Goal: Check status: Check status

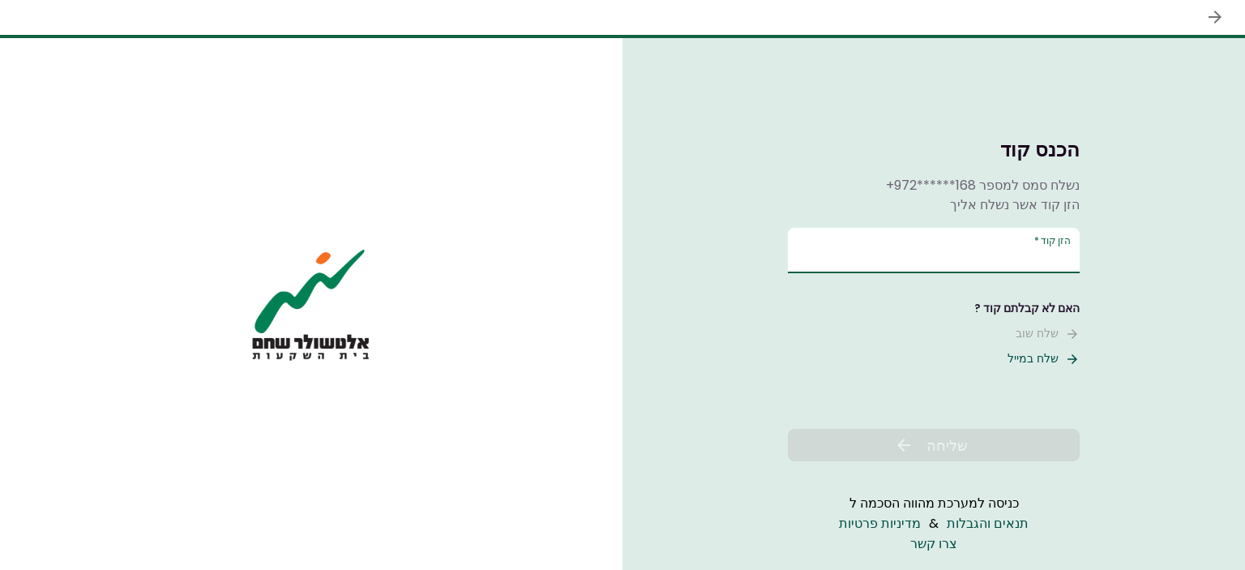
click at [870, 253] on input "הזן קוד   *" at bounding box center [934, 250] width 292 height 45
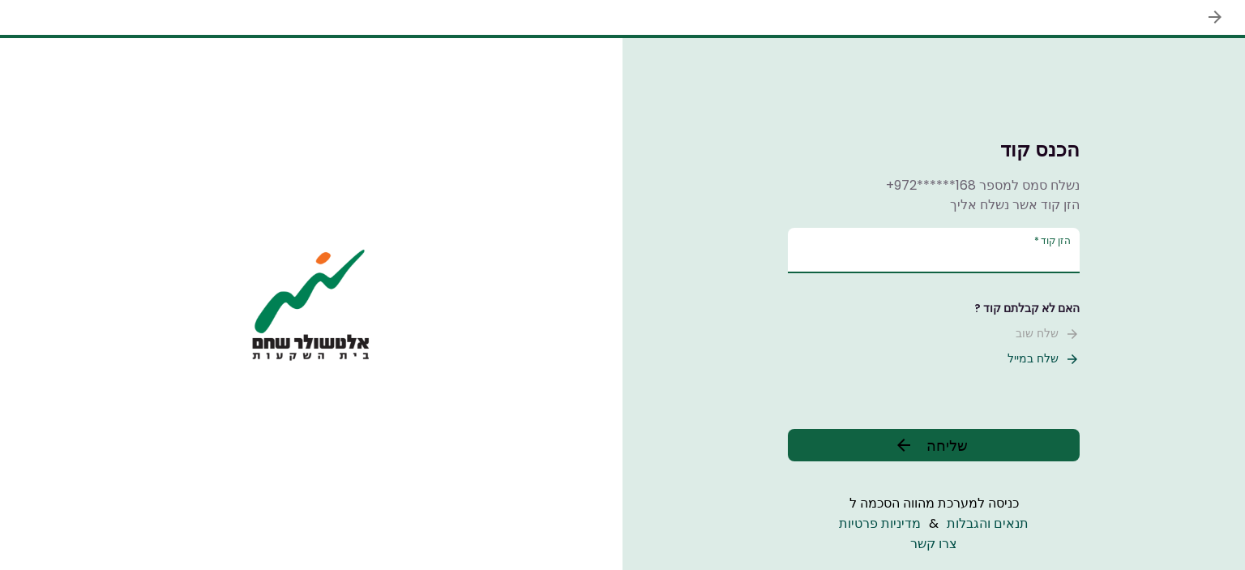
type input "******"
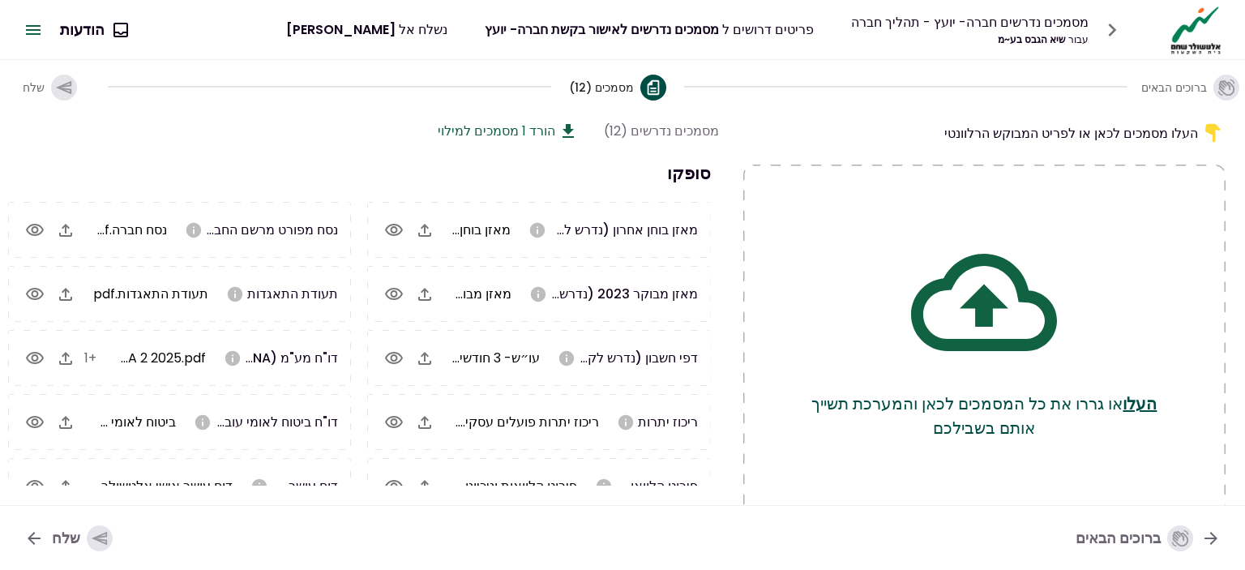
click at [36, 26] on icon "button" at bounding box center [32, 29] width 19 height 19
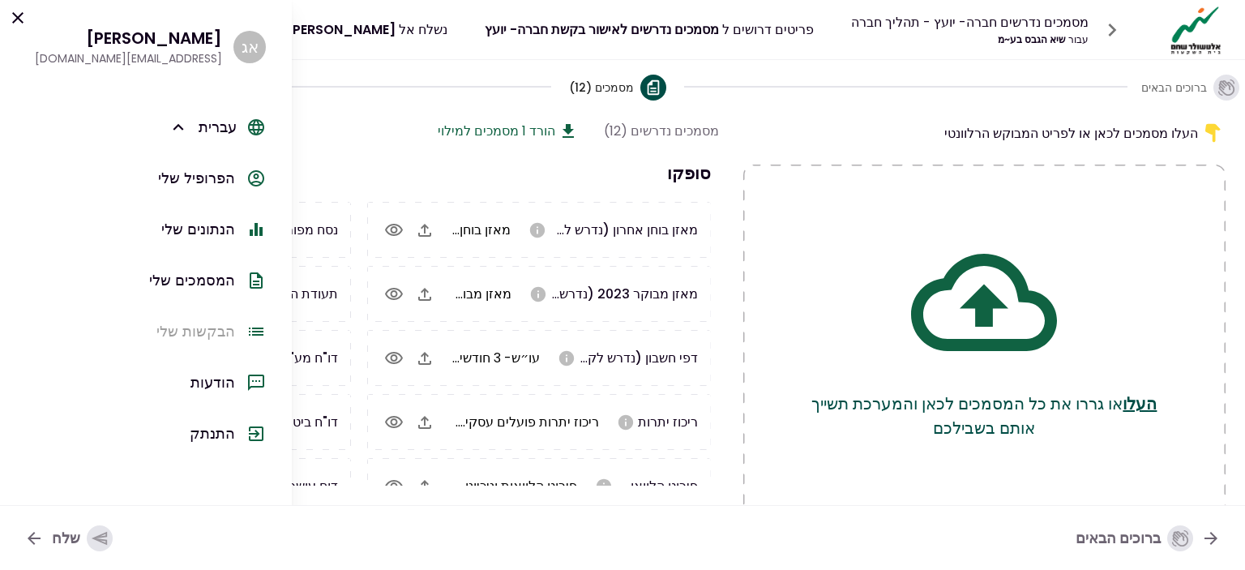
click at [213, 182] on div "הפרופיל שלי" at bounding box center [196, 178] width 77 height 22
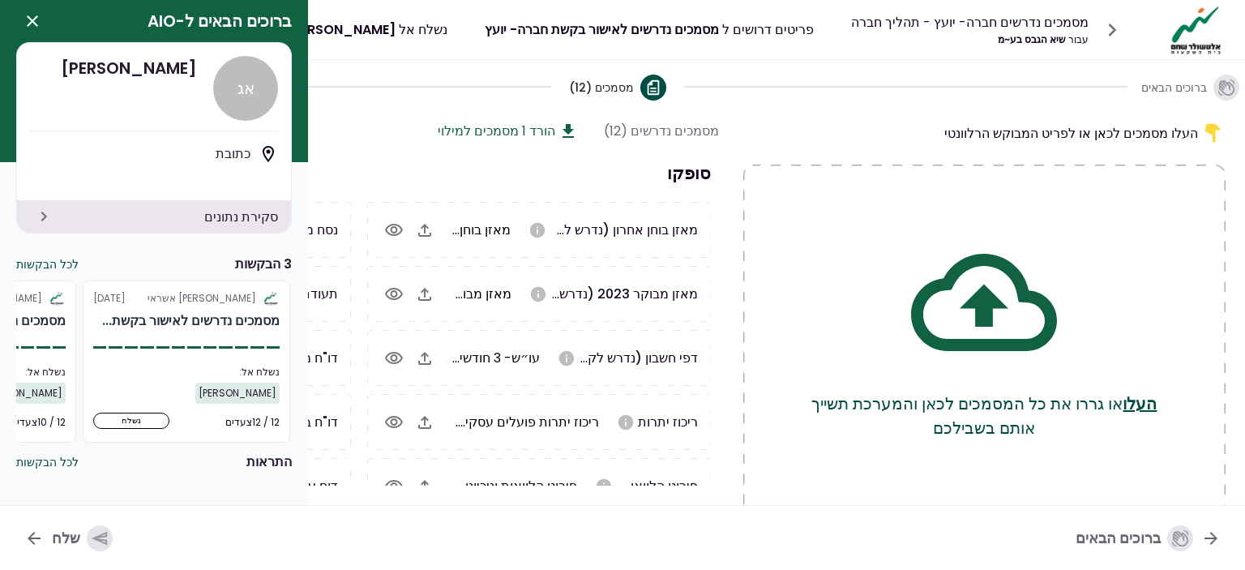
click at [68, 263] on button "לכל הבקשות" at bounding box center [47, 264] width 62 height 17
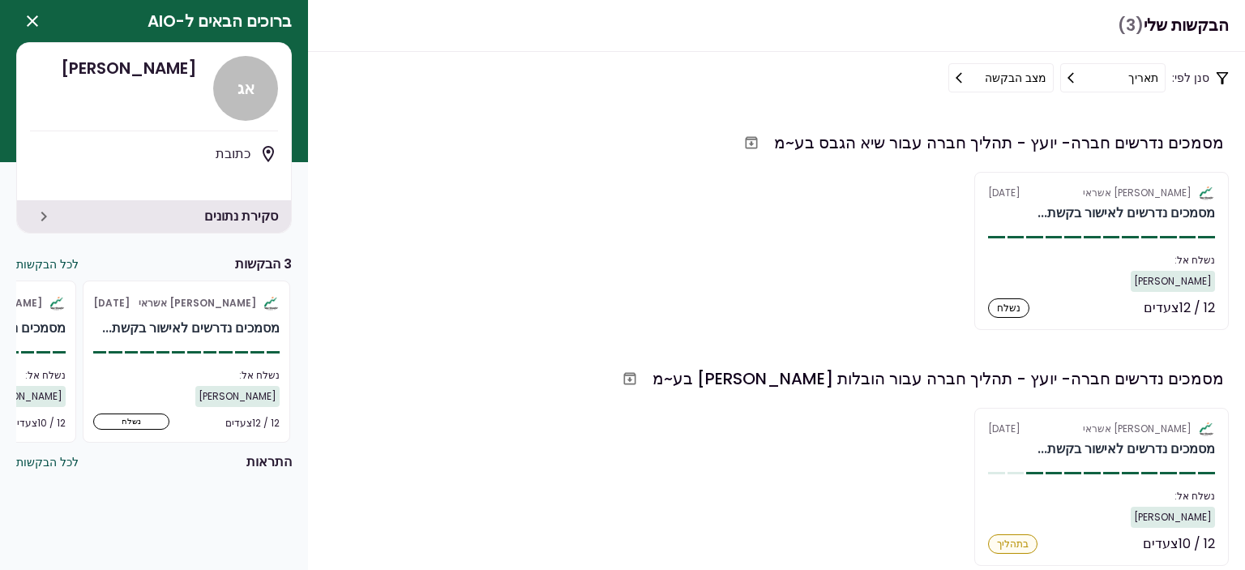
click at [813, 279] on div "אלטשולר שחם אשראי [DATE] מסמכים נדרשים לאישור בקשת... נשלח אל: [PERSON_NAME] 12…" at bounding box center [622, 251] width 1212 height 158
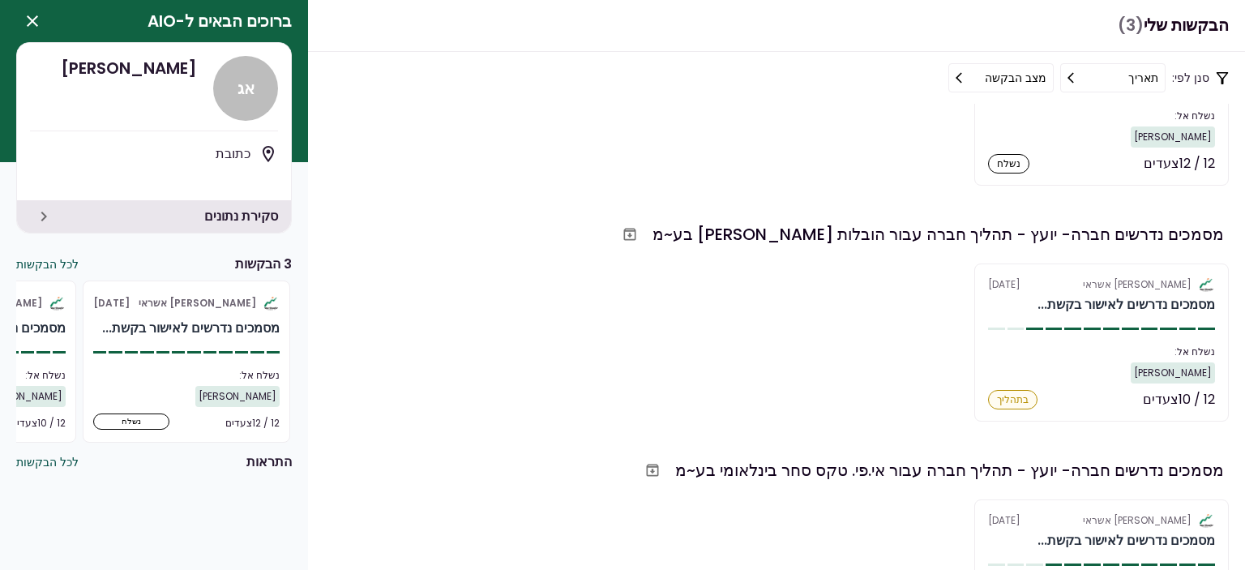
scroll to position [289, 0]
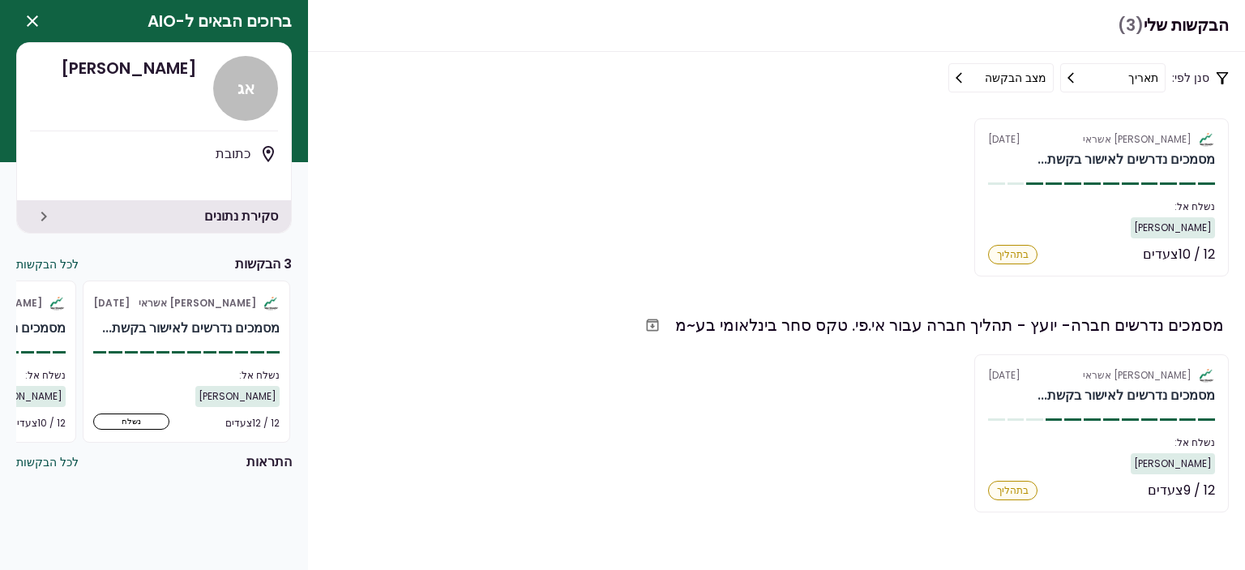
click at [32, 25] on icon "button" at bounding box center [32, 20] width 19 height 19
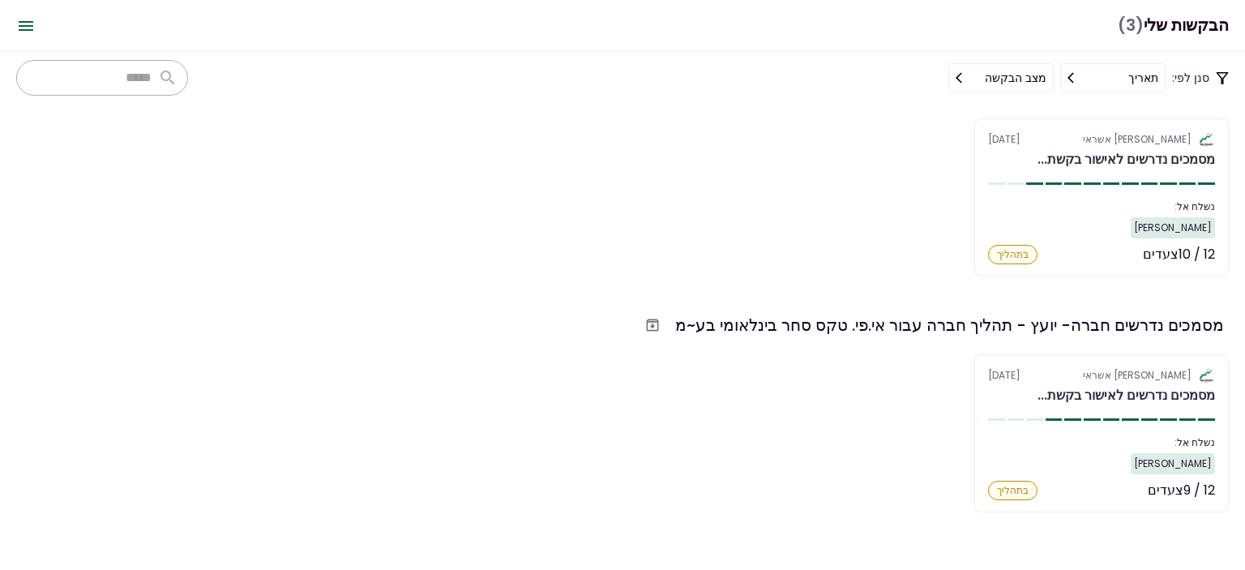
scroll to position [0, 0]
